Goal: Information Seeking & Learning: Learn about a topic

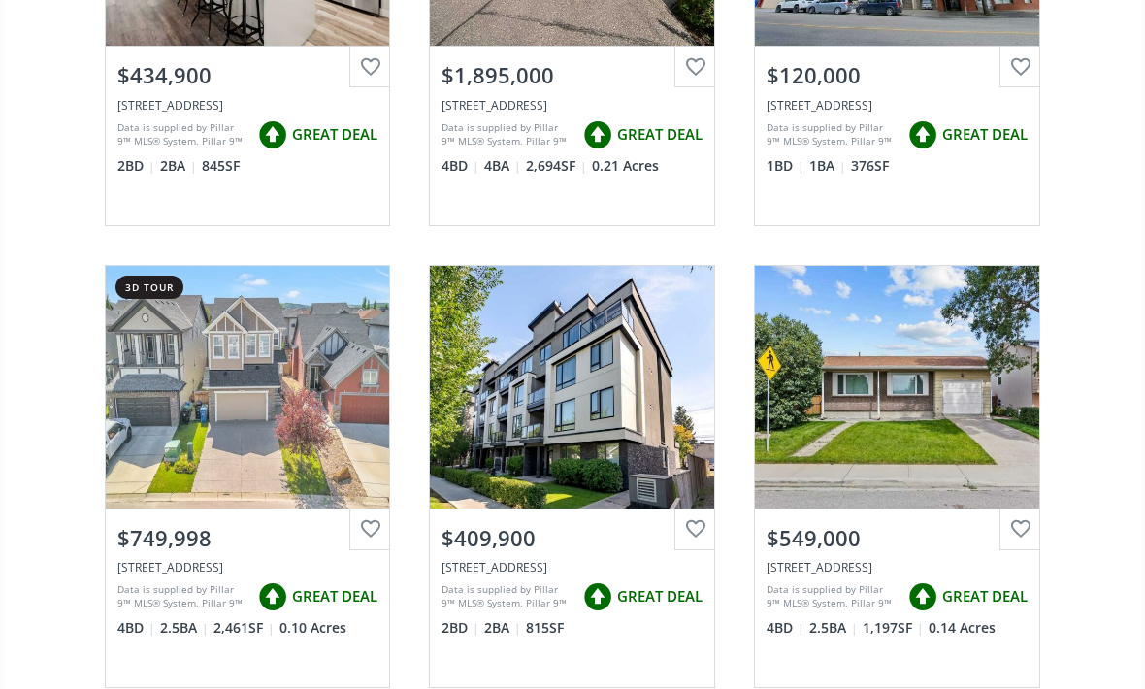
scroll to position [3197, 0]
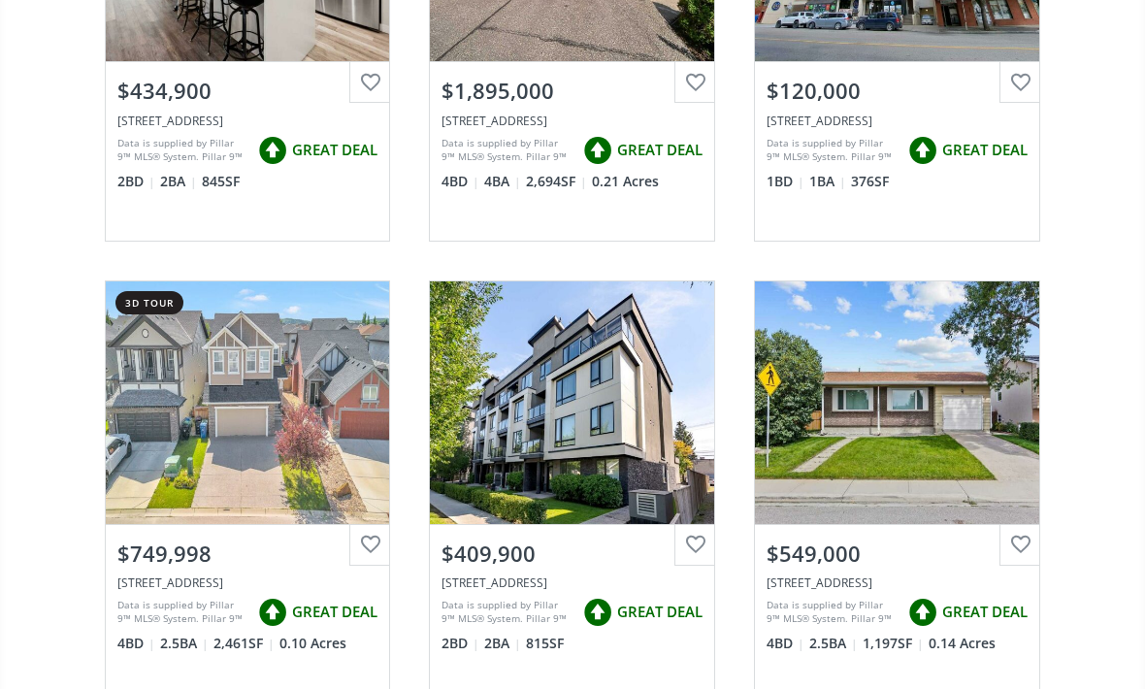
click at [230, 411] on div "View Photos & Details" at bounding box center [248, 403] width 284 height 243
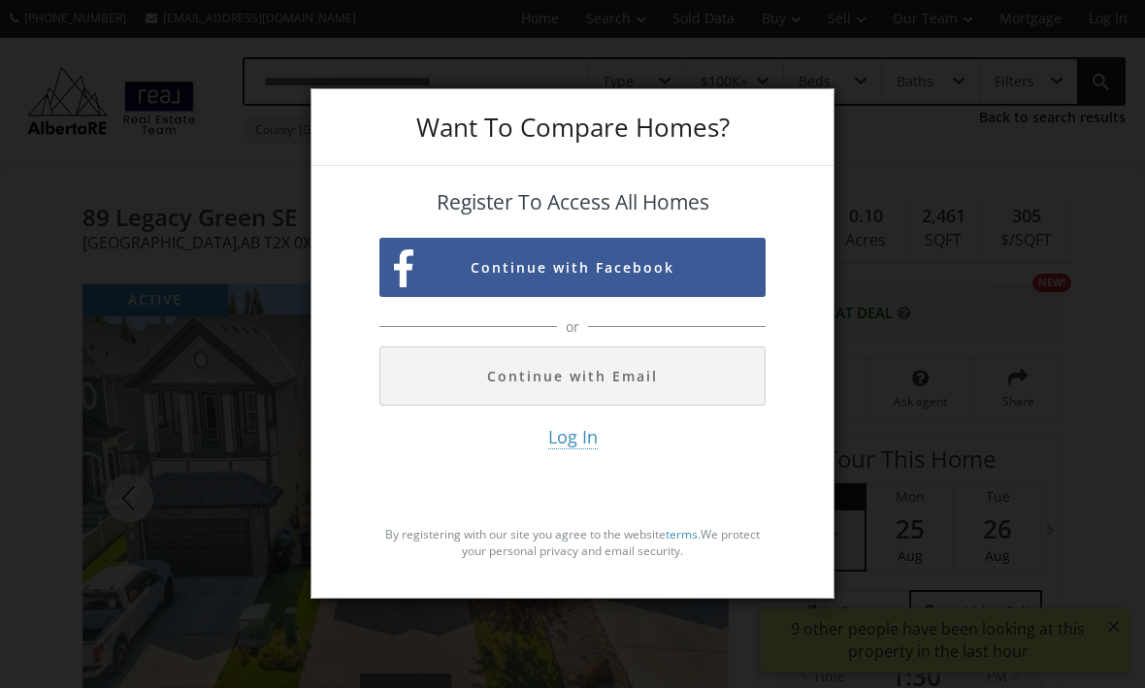
click at [920, 381] on div "Want To Compare Homes? Register To Access All Homes Continue with Facebook or C…" at bounding box center [572, 344] width 1145 height 689
click at [854, 428] on div "Want To Compare Homes? Register To Access All Homes Continue with Facebook or C…" at bounding box center [572, 344] width 1145 height 689
click at [683, 407] on button "Continue with Email" at bounding box center [572, 376] width 386 height 59
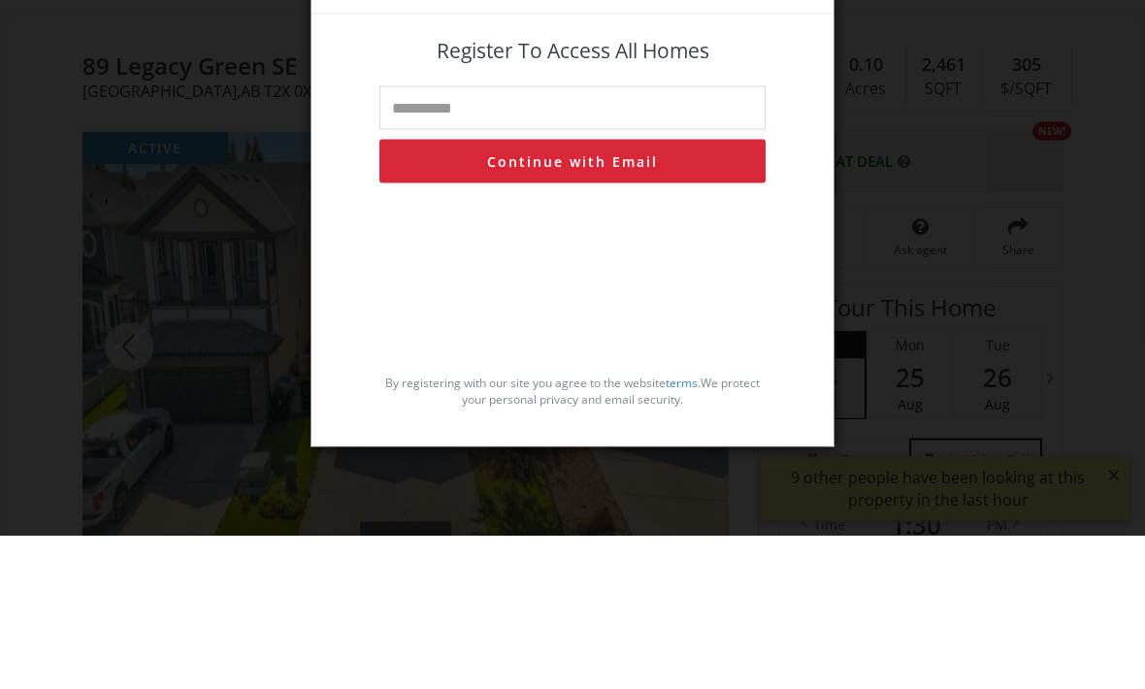
type input "*"
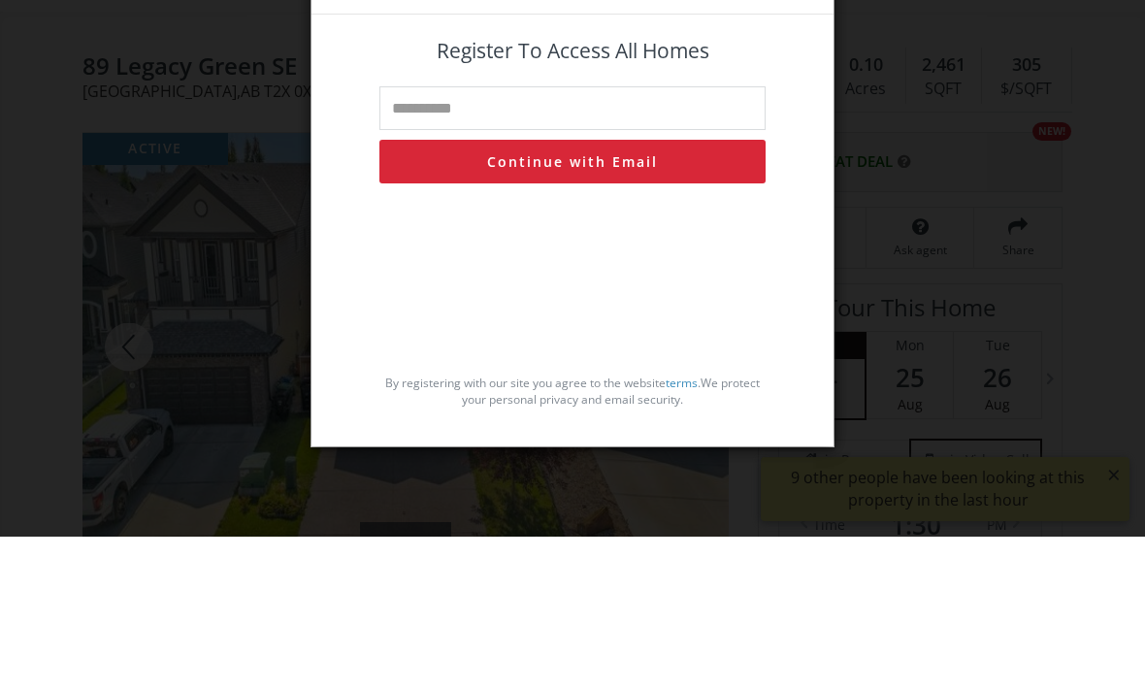
type input "*"
type input "**********"
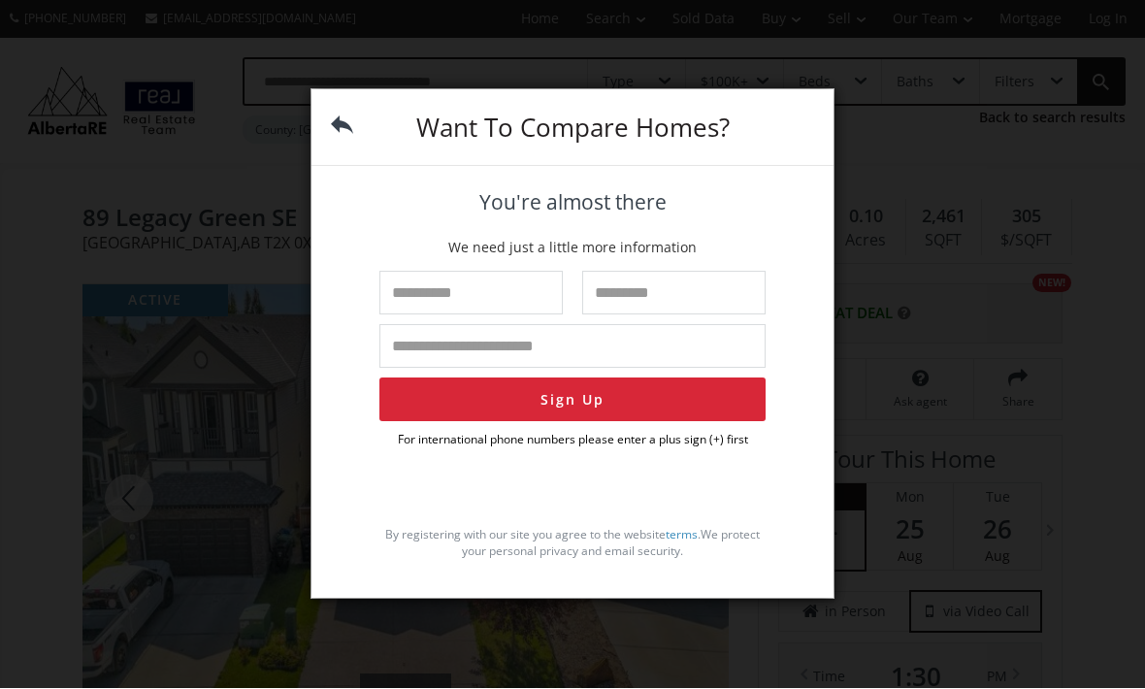
click at [328, 410] on div "You're almost there We need just a little more information Sign Up For internat…" at bounding box center [573, 375] width 522 height 417
click at [427, 311] on input "text" at bounding box center [470, 294] width 183 height 44
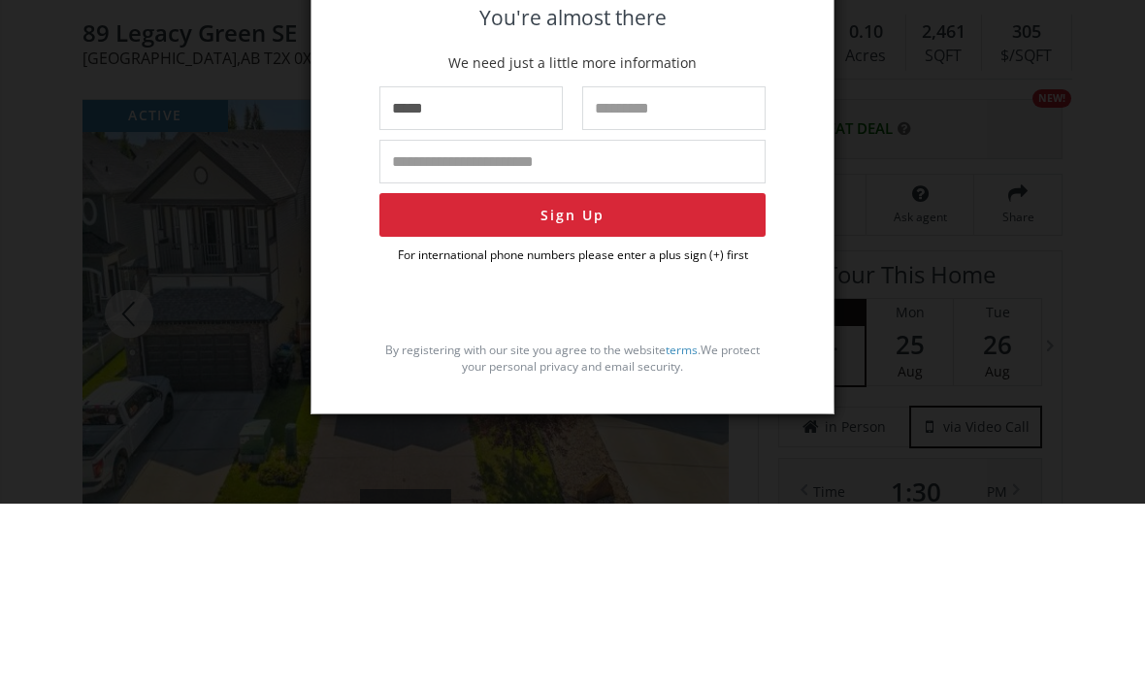
type input "*****"
click at [732, 272] on input "text" at bounding box center [673, 294] width 183 height 44
type input "***"
click at [708, 325] on input "tel" at bounding box center [572, 347] width 386 height 44
type input "**"
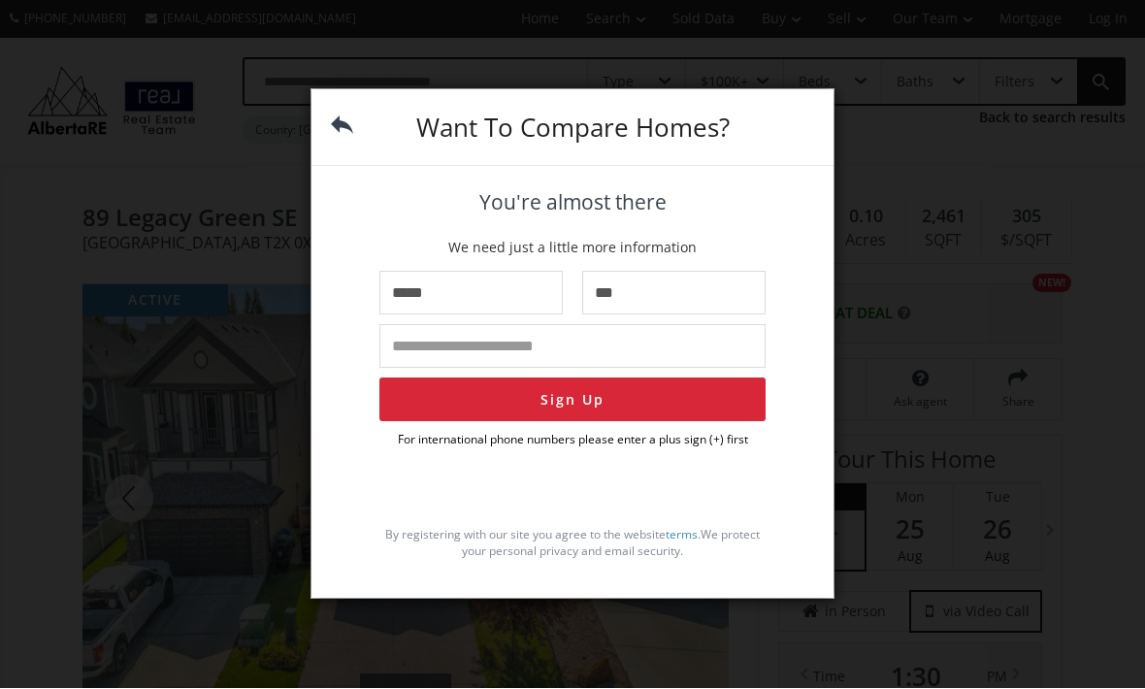
click at [351, 137] on img at bounding box center [342, 126] width 22 height 22
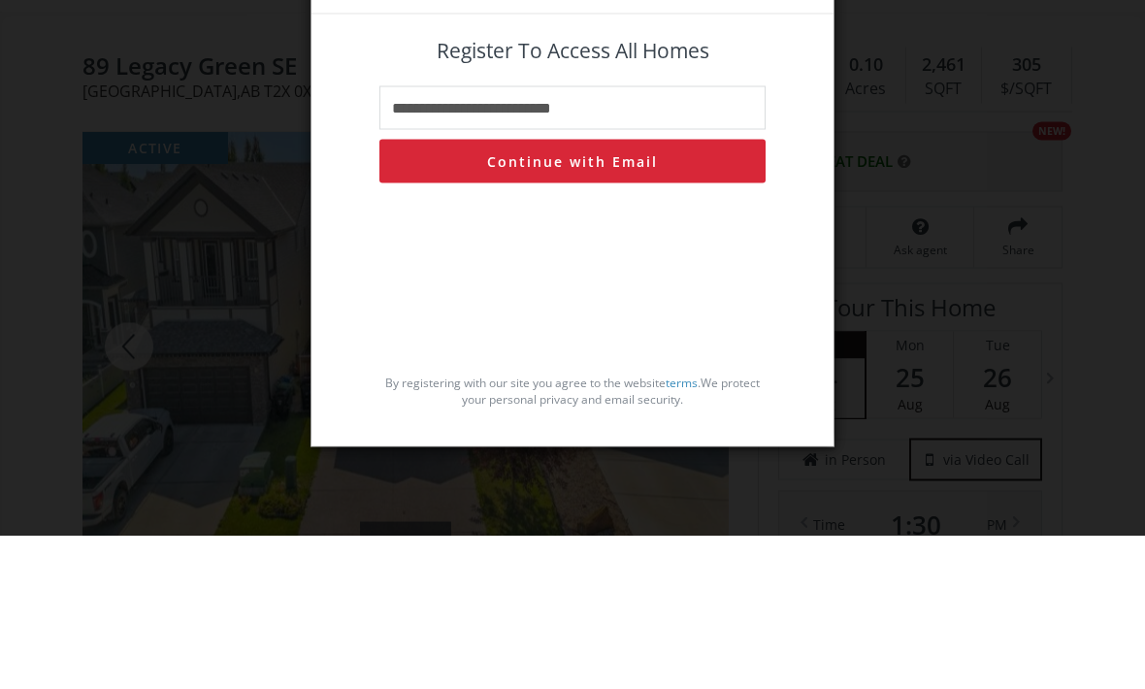
click at [202, 155] on div "**********" at bounding box center [572, 344] width 1145 height 689
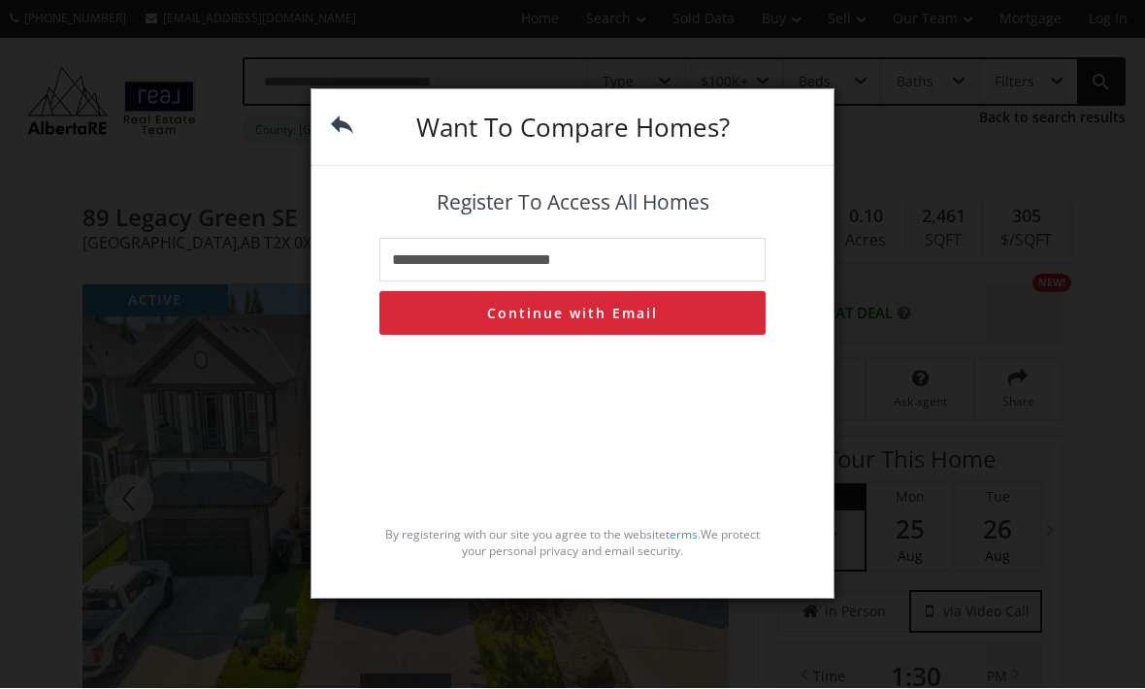
click at [344, 137] on img at bounding box center [342, 126] width 22 height 22
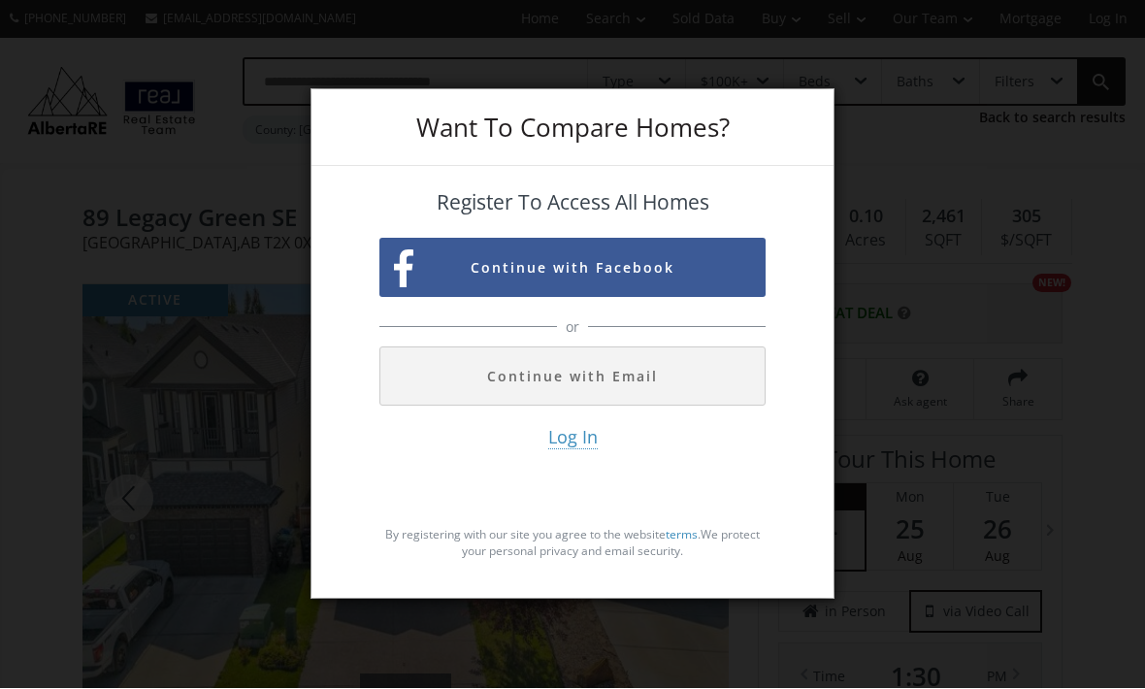
click at [958, 307] on div "Want To Compare Homes? Register To Access All Homes Continue with Facebook or C…" at bounding box center [572, 344] width 1145 height 689
click at [913, 324] on div "Want To Compare Homes? Register To Access All Homes Continue with Facebook or C…" at bounding box center [572, 344] width 1145 height 689
click at [1144, 345] on html "(587) 819-0007 info@AlbertaRE.com Home Search Search By Map Advanced Search Cal…" at bounding box center [572, 344] width 1145 height 689
click at [1144, 244] on div "Want To Compare Homes? Register To Access All Homes Continue with Facebook or C…" at bounding box center [572, 344] width 1145 height 689
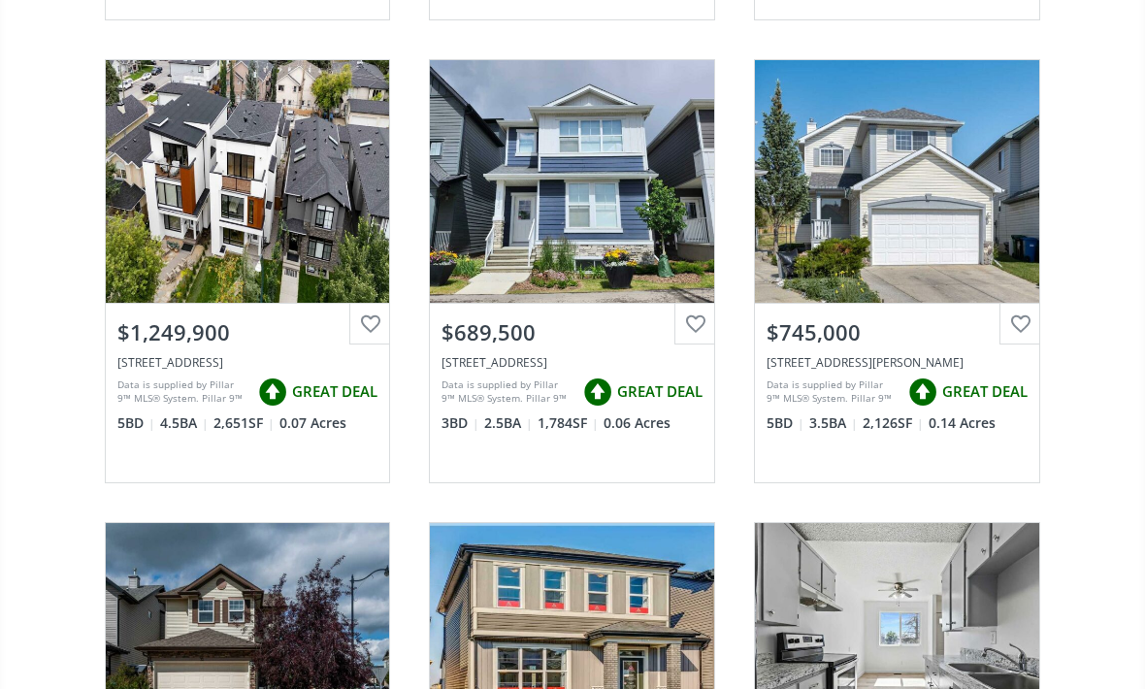
scroll to position [4345, 0]
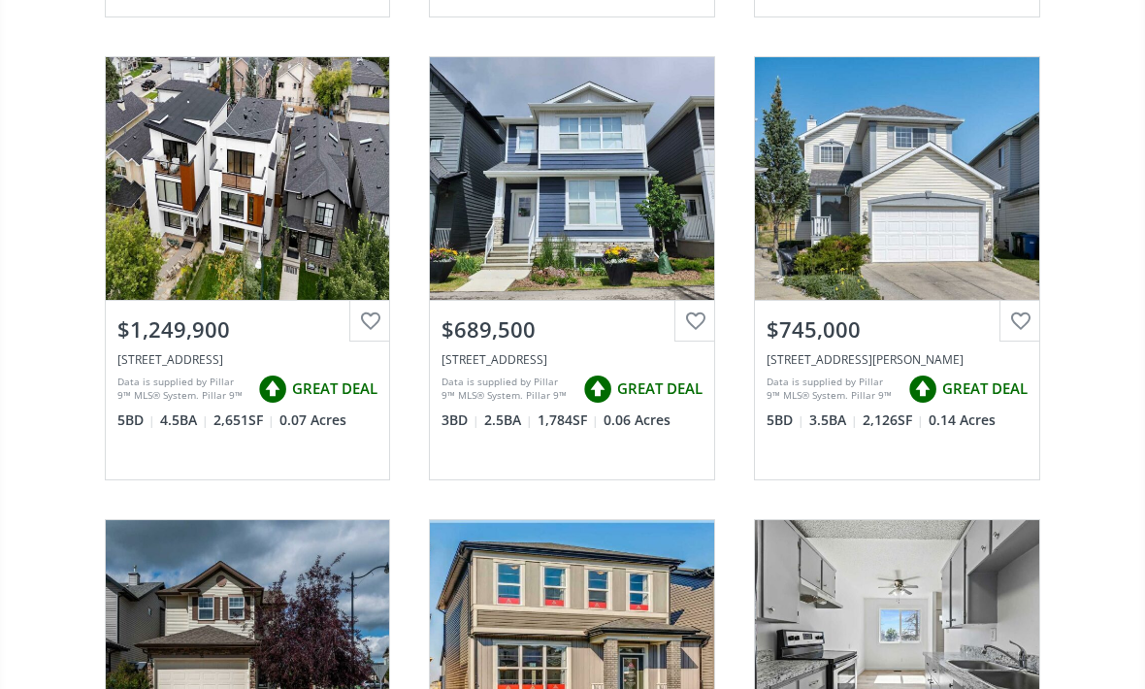
click at [925, 193] on div "View Photos & Details" at bounding box center [897, 179] width 284 height 243
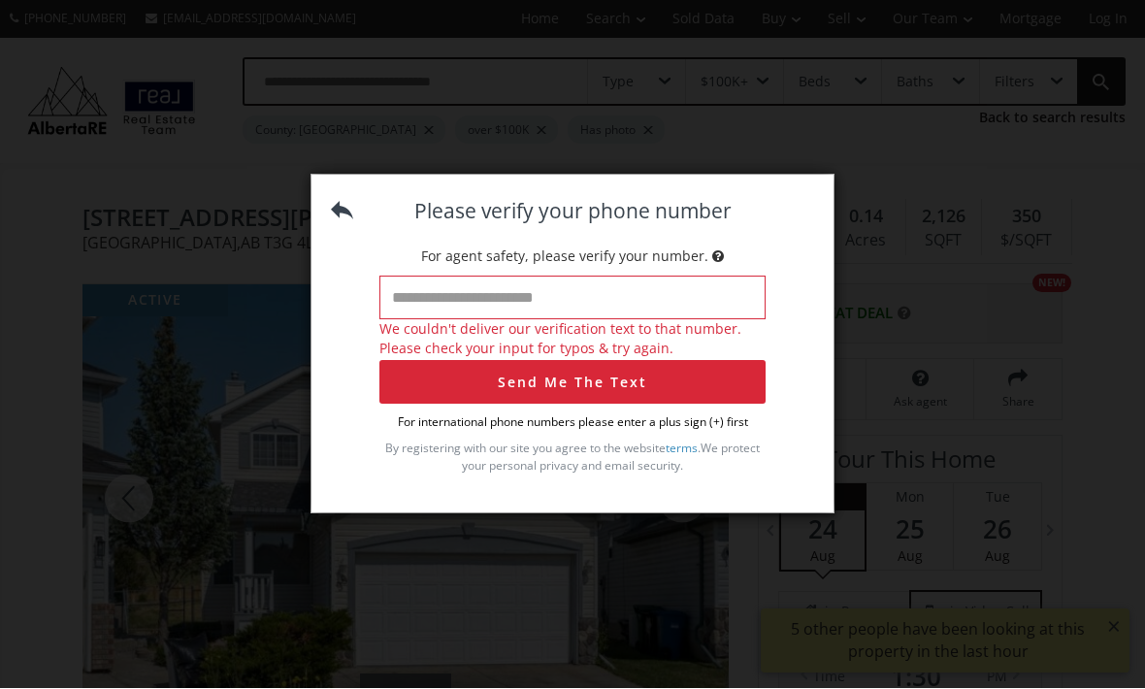
click at [355, 265] on div "Please verify your phone number For agent safety, please verify your number. We…" at bounding box center [573, 337] width 522 height 323
click at [346, 222] on img at bounding box center [342, 211] width 22 height 22
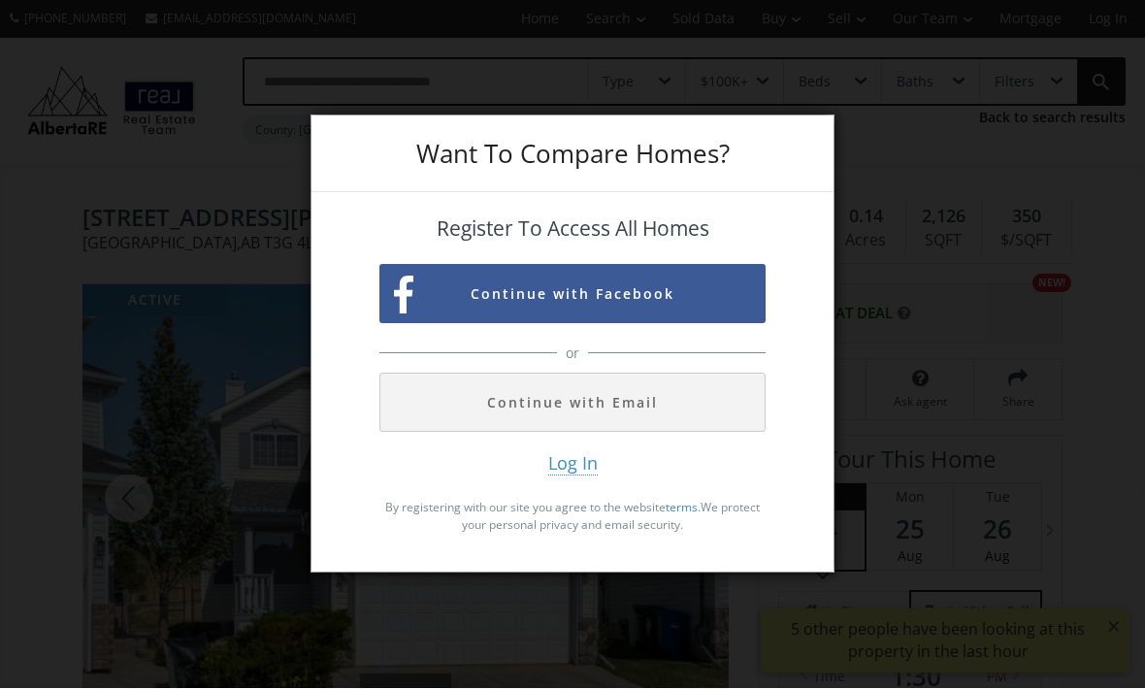
click at [575, 477] on span "Log In" at bounding box center [572, 464] width 49 height 24
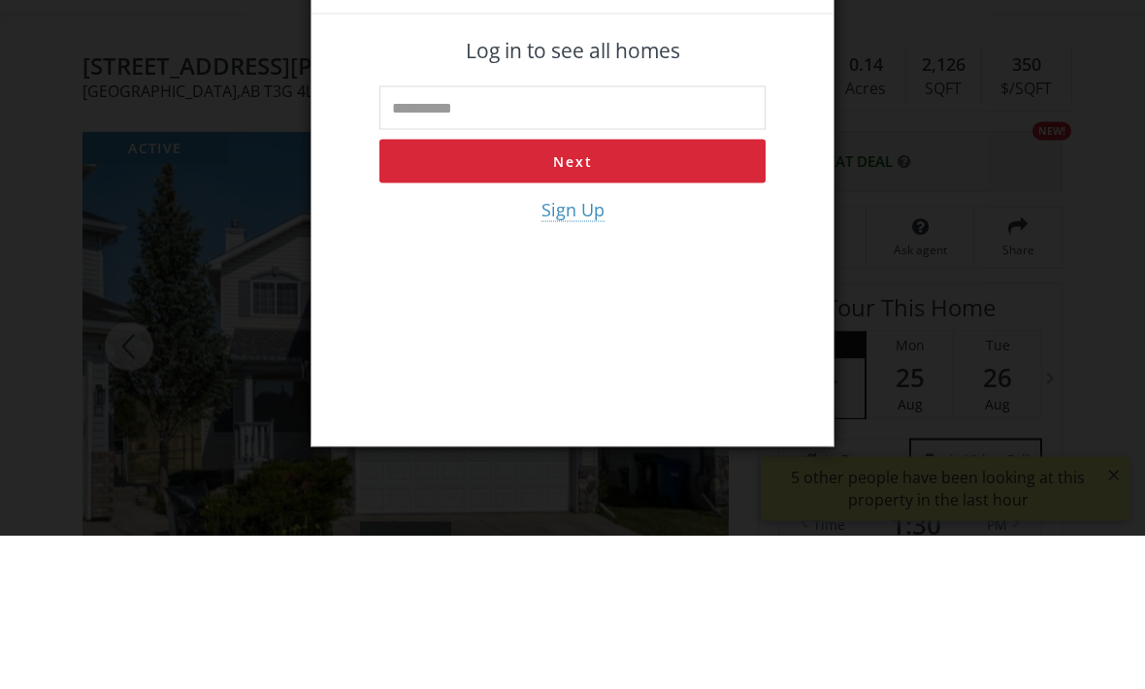
click at [584, 350] on span "Sign Up" at bounding box center [573, 362] width 63 height 24
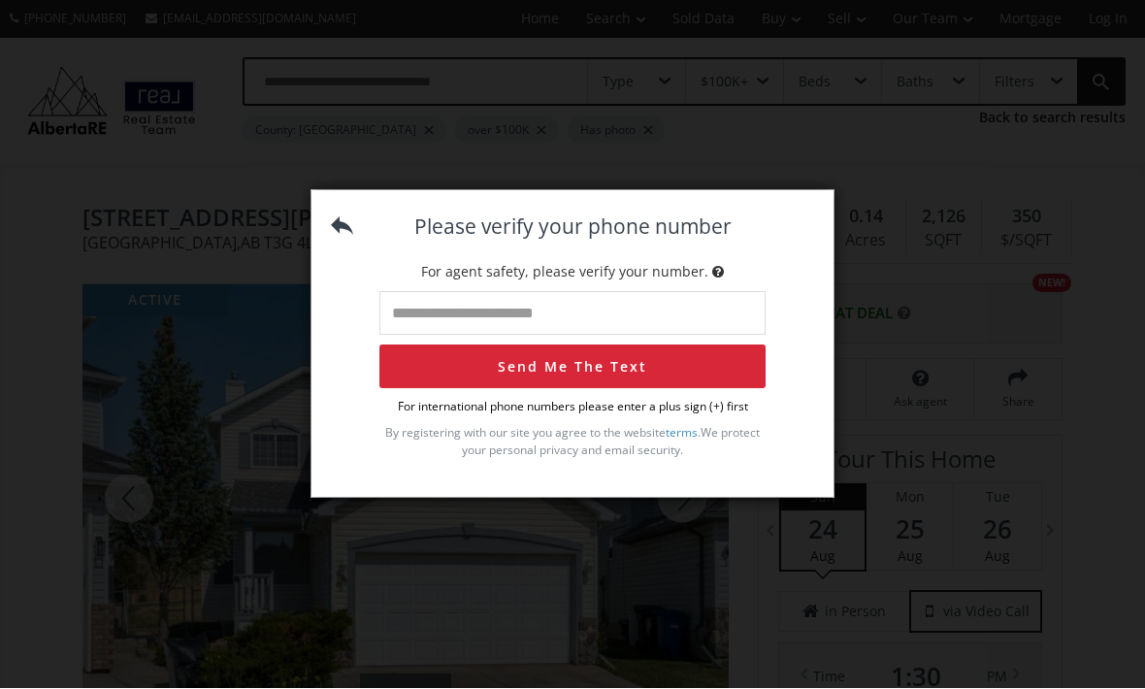
click at [343, 237] on div "Please verify your phone number For agent safety, please verify your number. Se…" at bounding box center [573, 337] width 522 height 292
click at [333, 238] on img at bounding box center [342, 226] width 22 height 22
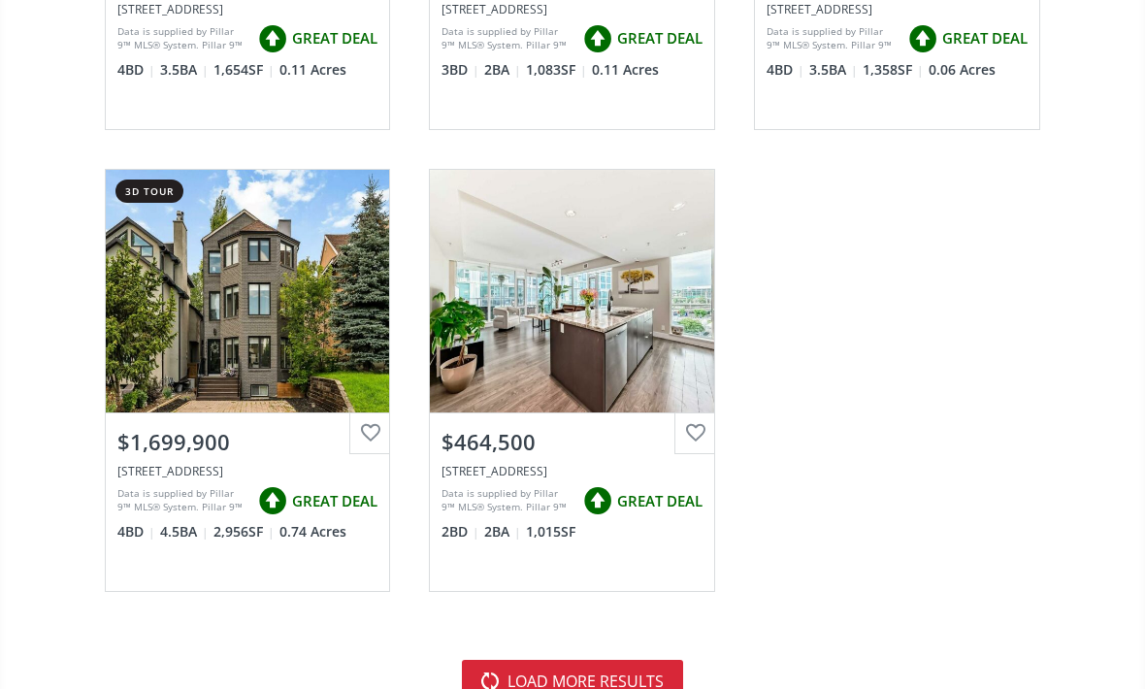
scroll to position [7471, 0]
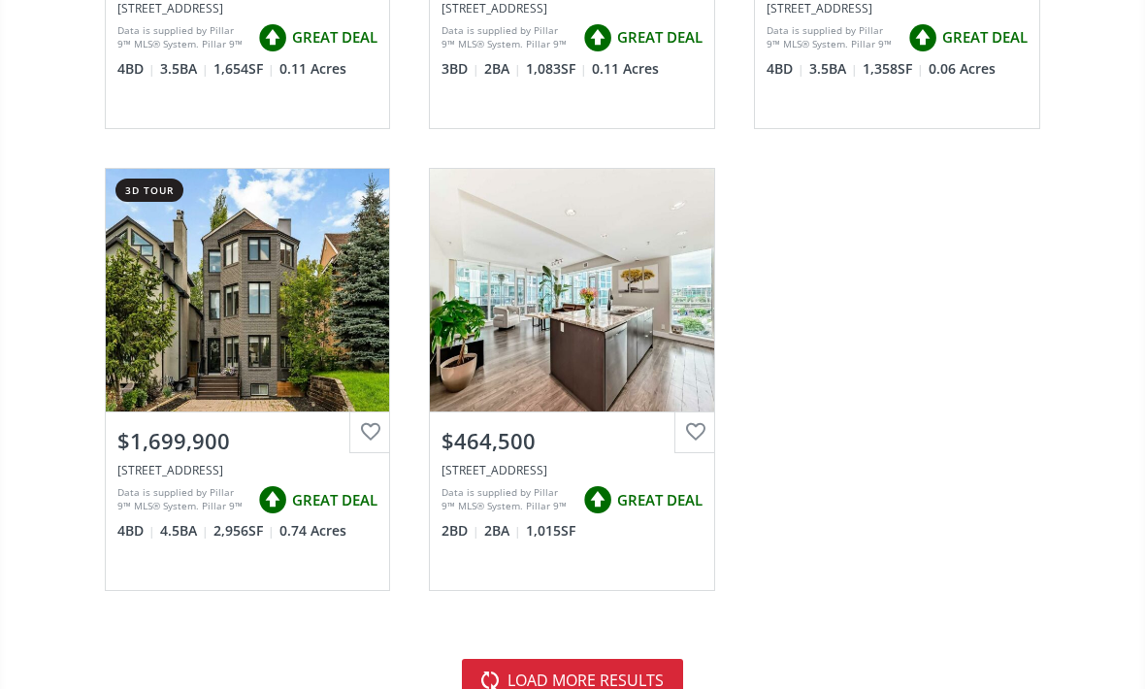
click at [657, 679] on button "load more results" at bounding box center [572, 680] width 221 height 43
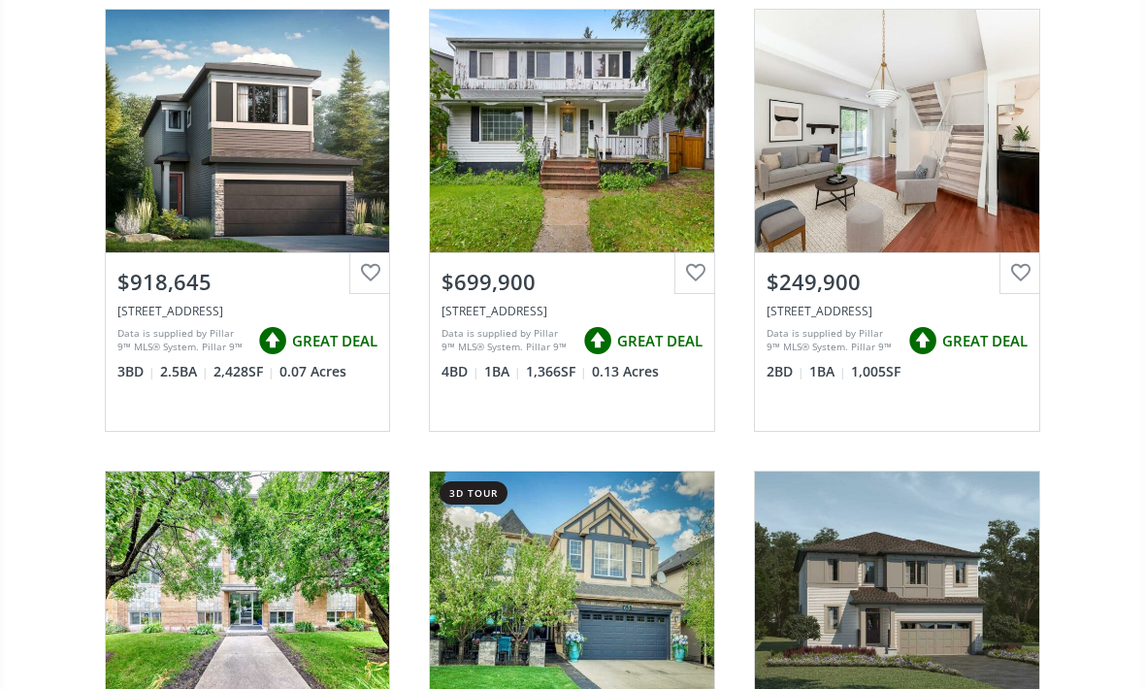
scroll to position [9016, 0]
click at [1024, 201] on div "View Photos & Details" at bounding box center [897, 132] width 284 height 243
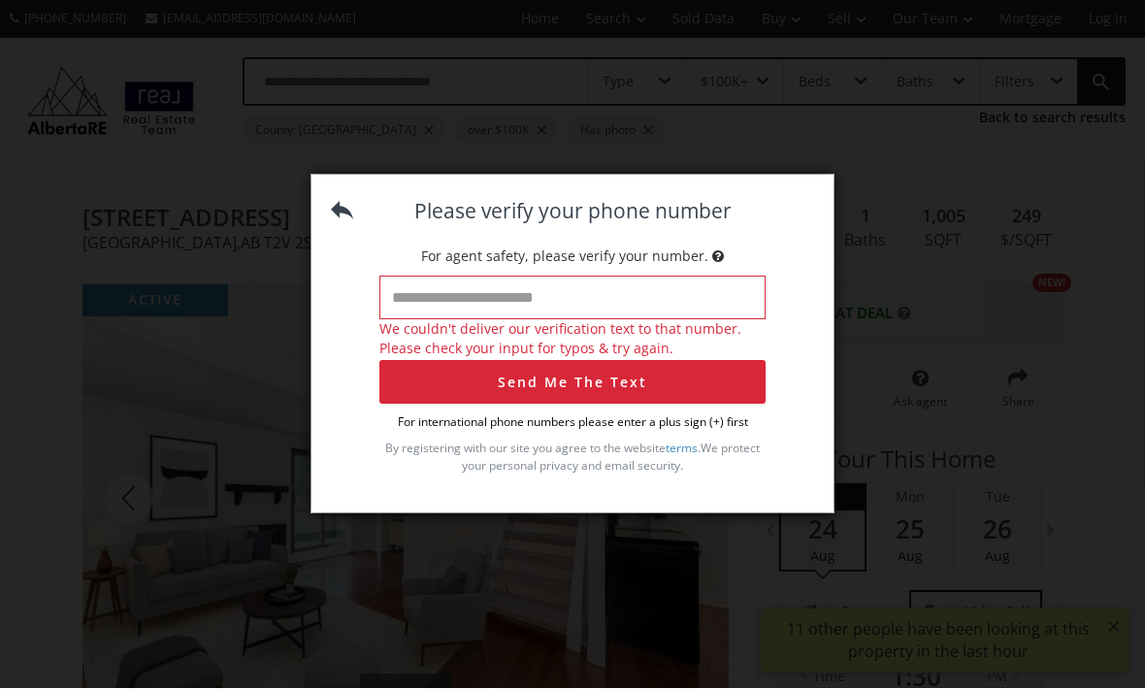
click at [321, 237] on div "Please verify your phone number For agent safety, please verify your number. We…" at bounding box center [573, 337] width 522 height 323
click at [341, 222] on img at bounding box center [342, 211] width 22 height 22
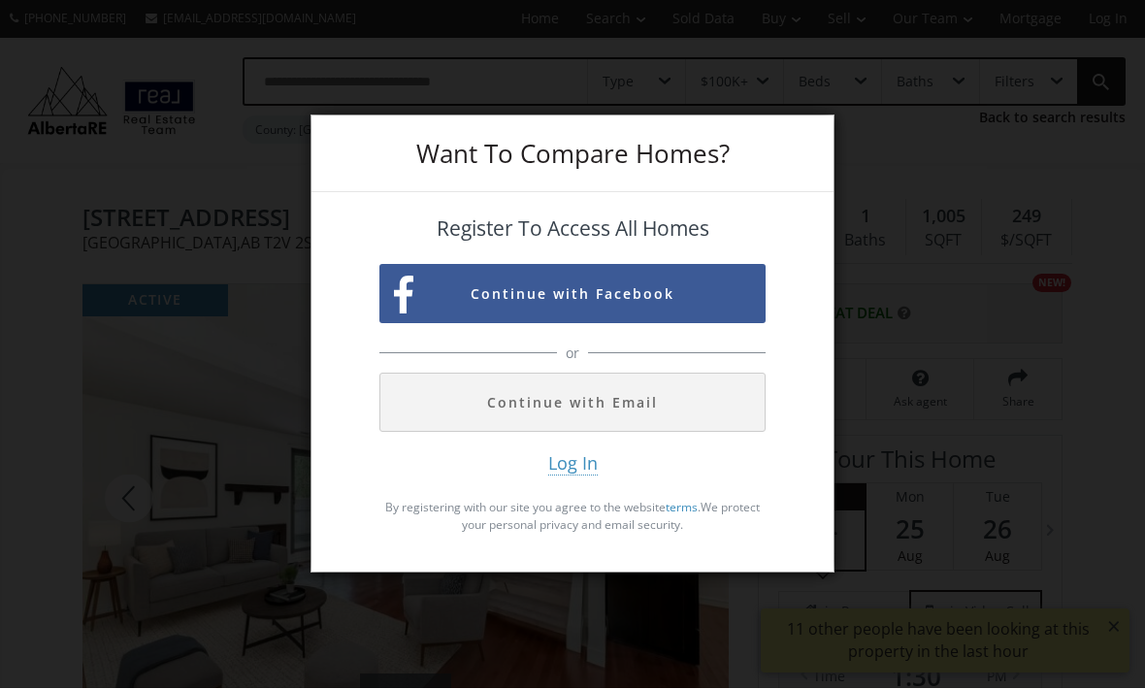
click at [403, 314] on img "button" at bounding box center [403, 296] width 19 height 38
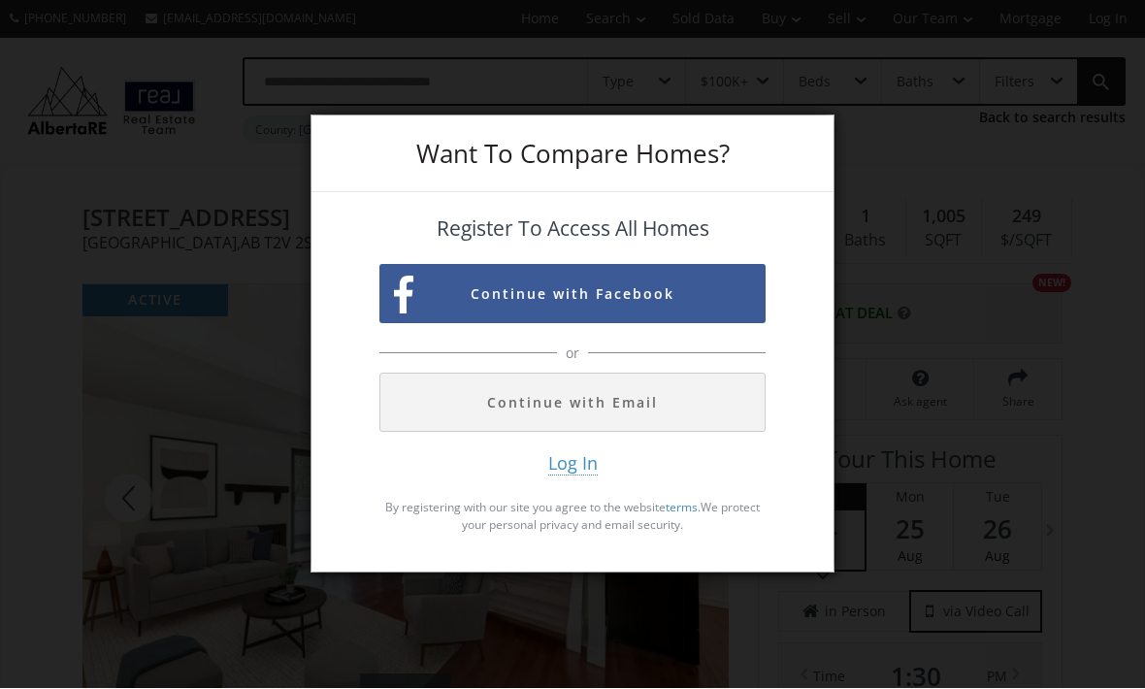
click at [730, 324] on button "Continue with Facebook" at bounding box center [572, 294] width 386 height 59
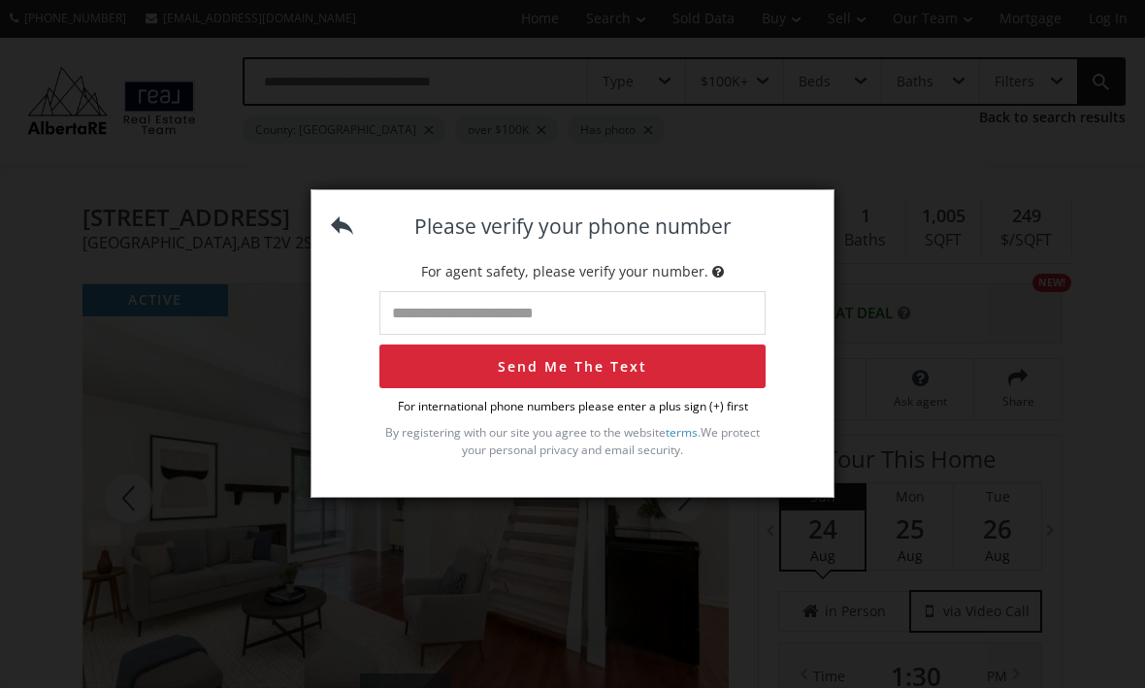
click at [342, 238] on img at bounding box center [342, 226] width 22 height 22
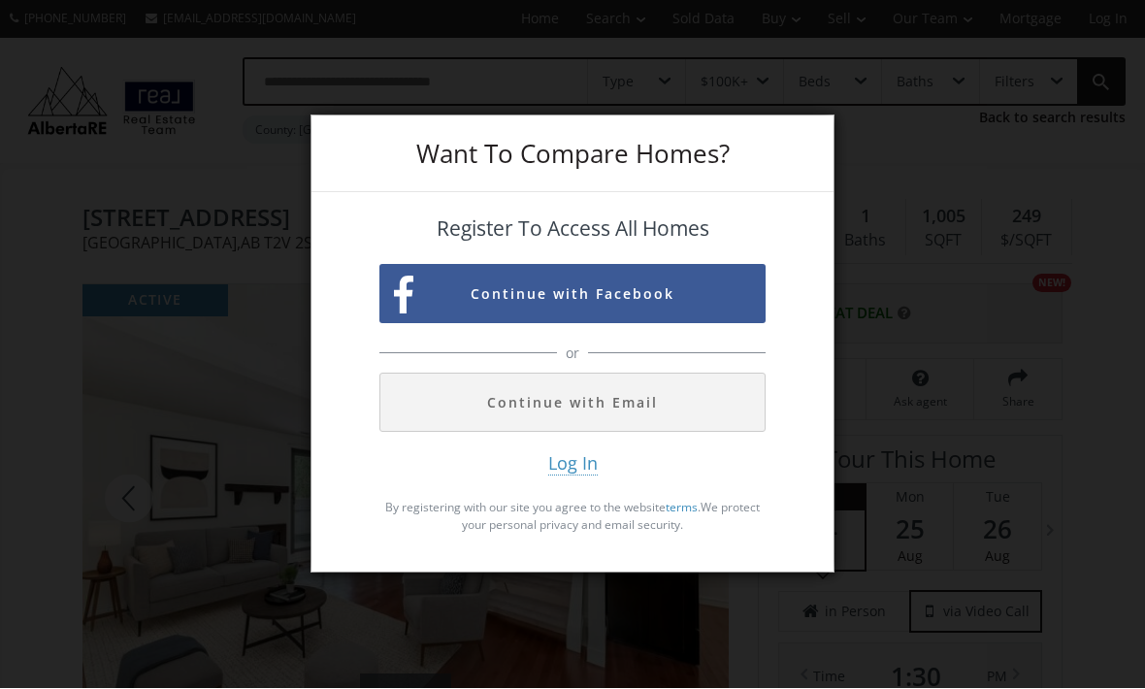
click at [909, 318] on div "Want To Compare Homes? Register To Access All Homes Continue with Facebook or C…" at bounding box center [572, 344] width 1145 height 689
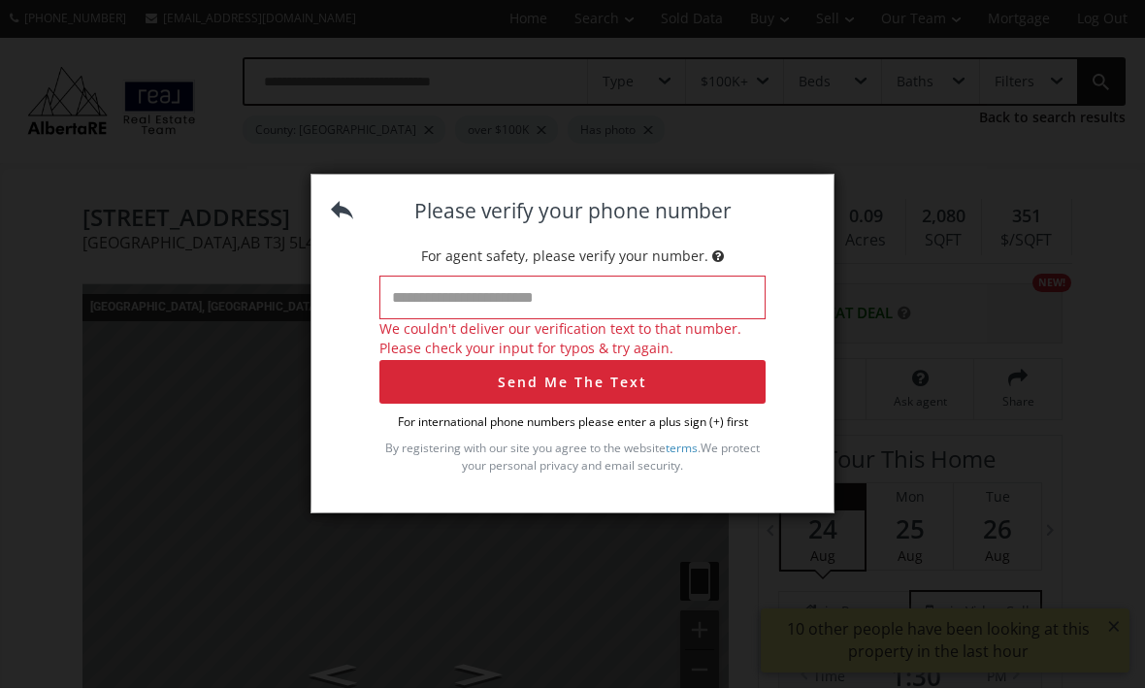
click at [327, 240] on div "Please verify your phone number For agent safety, please verify your number. We…" at bounding box center [573, 337] width 522 height 323
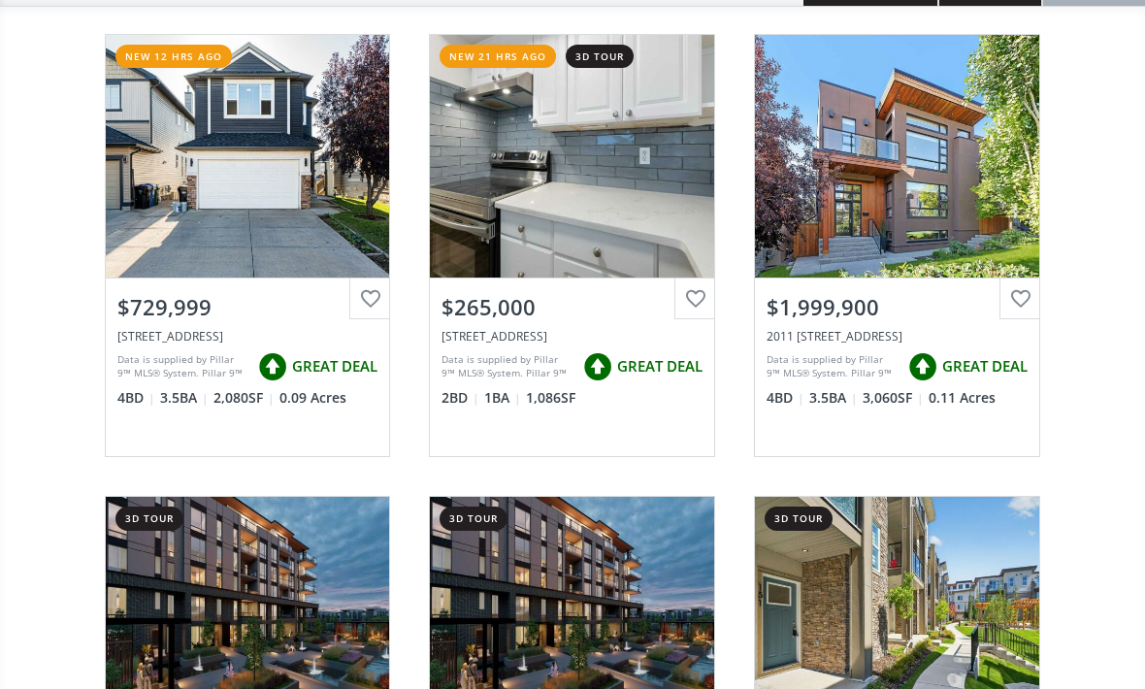
scroll to position [196, 0]
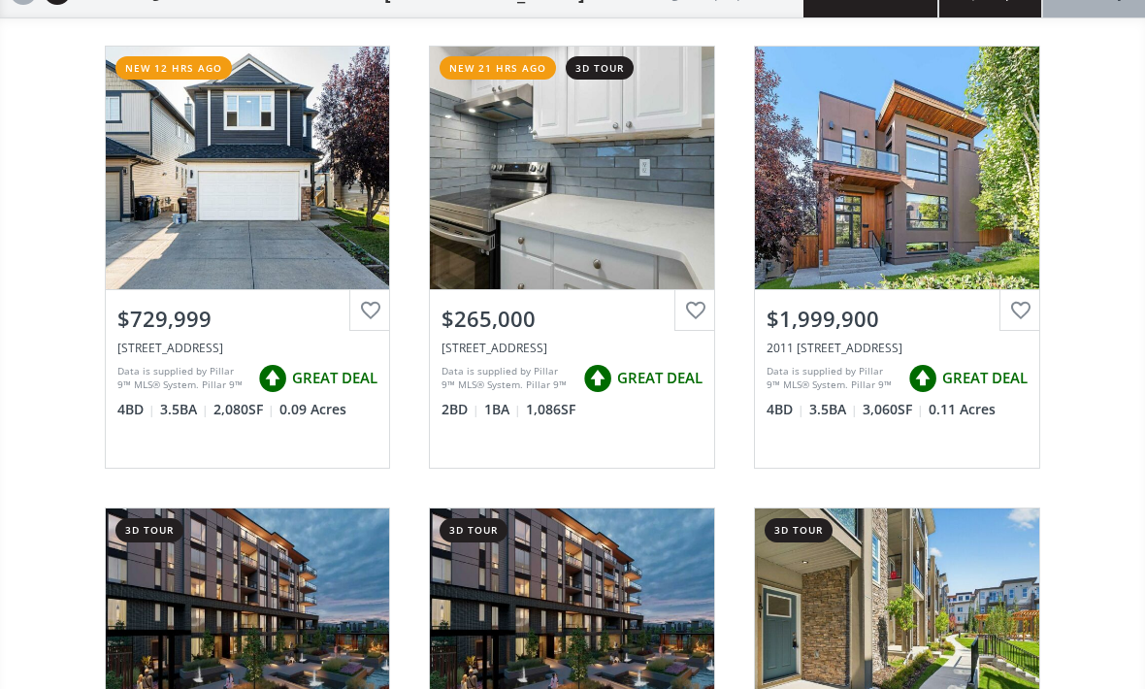
click at [679, 260] on div "View Photos & Details" at bounding box center [572, 168] width 284 height 243
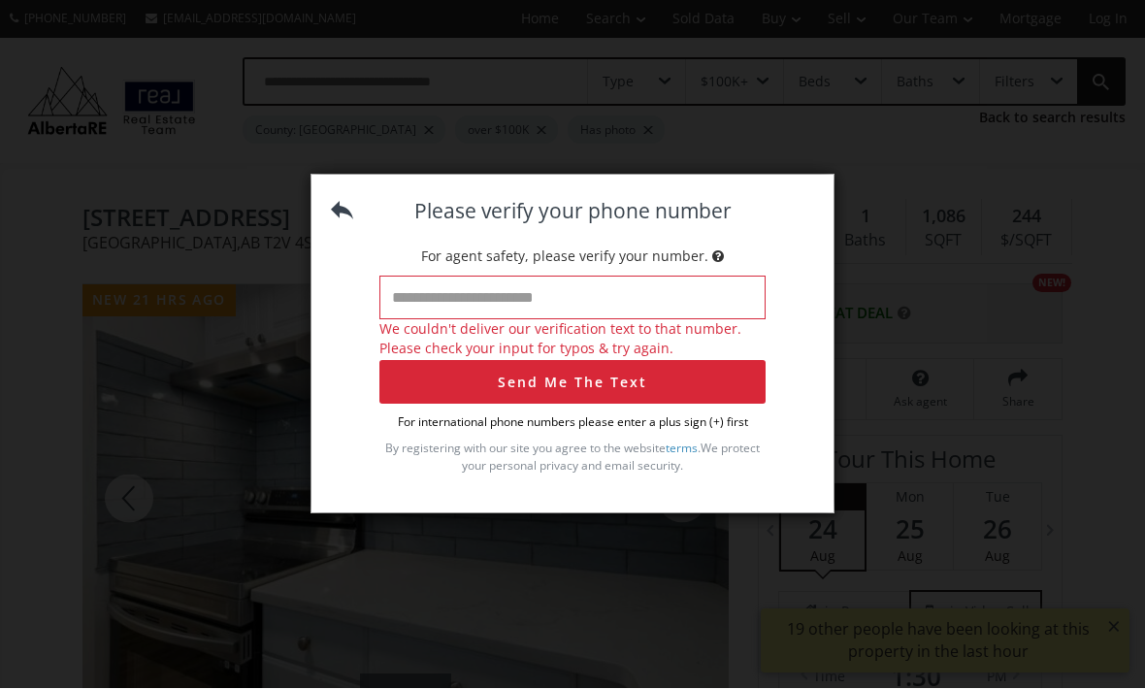
click at [326, 255] on div "Please verify your phone number For agent safety, please verify your number. We…" at bounding box center [573, 337] width 522 height 323
click at [337, 222] on img at bounding box center [342, 211] width 22 height 22
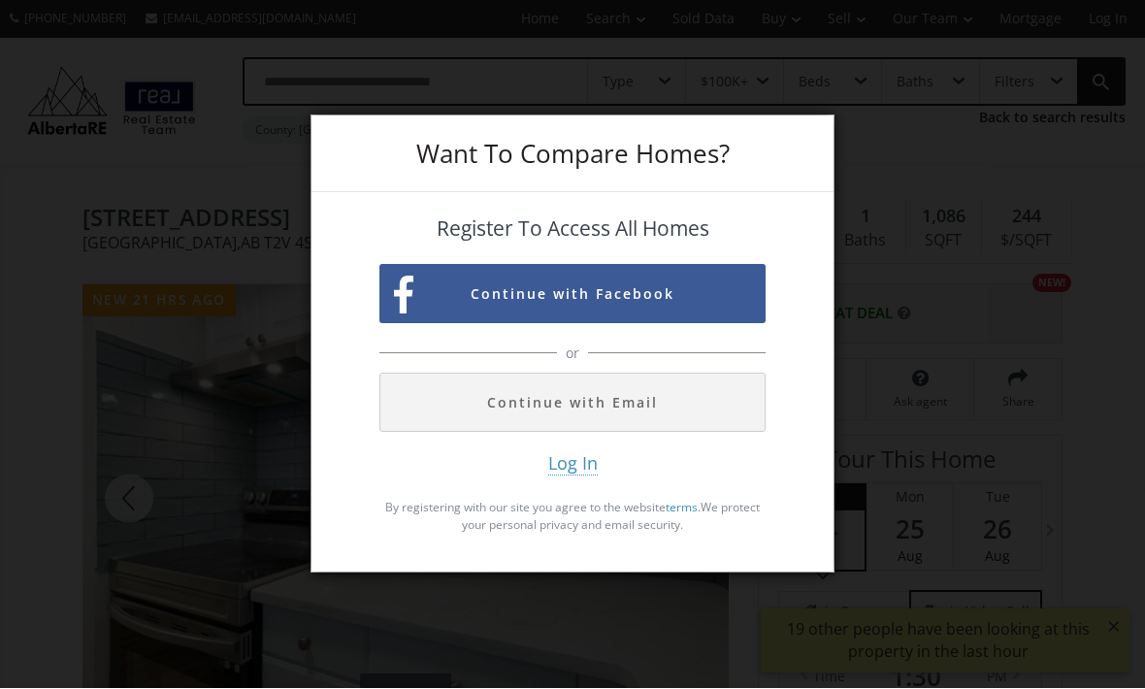
click at [927, 217] on div "Want To Compare Homes? Register To Access All Homes Continue with Facebook or C…" at bounding box center [572, 344] width 1145 height 689
